Goal: Information Seeking & Learning: Learn about a topic

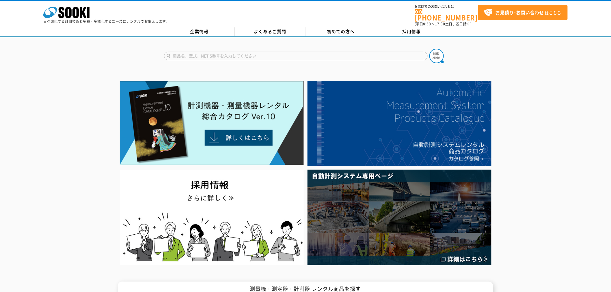
click at [221, 52] on input "text" at bounding box center [296, 56] width 264 height 9
type input "3600"
click at [441, 53] on img at bounding box center [437, 56] width 14 height 14
click at [196, 52] on input "text" at bounding box center [296, 56] width 264 height 9
click at [242, 52] on input "text" at bounding box center [296, 56] width 264 height 9
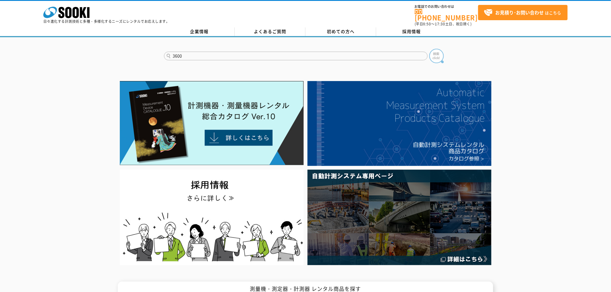
type input "3600"
click at [435, 52] on img at bounding box center [437, 56] width 14 height 14
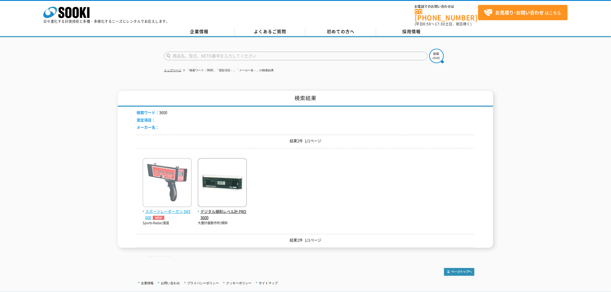
click at [166, 209] on span "スポーツレーダーガン SR3600" at bounding box center [167, 215] width 49 height 12
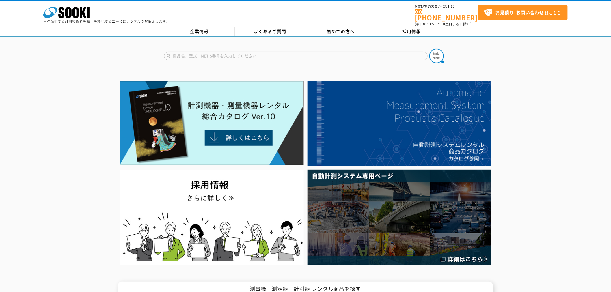
click at [254, 52] on input "text" at bounding box center [296, 56] width 264 height 9
type input "測"
type input "速度監視"
click at [430, 49] on button at bounding box center [437, 56] width 14 height 14
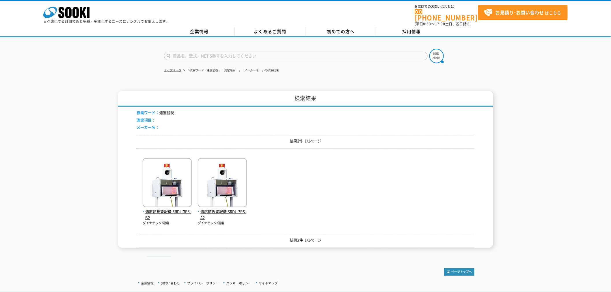
click at [255, 54] on input "text" at bounding box center [296, 56] width 264 height 9
click at [179, 53] on input "text" at bounding box center [296, 56] width 264 height 9
type input "速度監視"
click at [430, 49] on button at bounding box center [437, 56] width 14 height 14
click at [210, 209] on span "速度監視警報機 SRDL-3PS-A2" at bounding box center [222, 215] width 49 height 12
